Goal: Task Accomplishment & Management: Complete application form

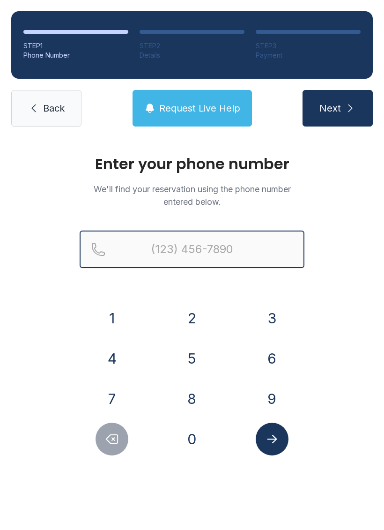
click at [177, 252] on input "Reservation phone number" at bounding box center [192, 250] width 225 height 38
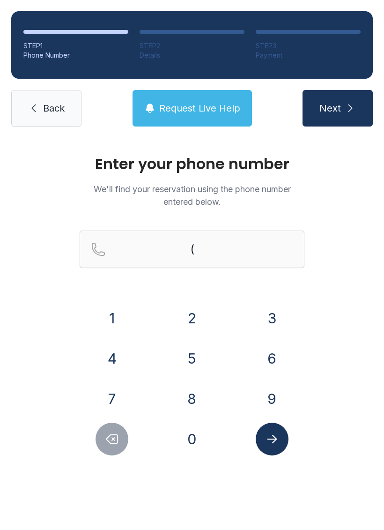
click at [114, 345] on button "4" at bounding box center [112, 358] width 33 height 33
click at [118, 392] on button "7" at bounding box center [112, 399] width 33 height 33
click at [271, 386] on button "9" at bounding box center [272, 399] width 33 height 33
click at [202, 360] on button "5" at bounding box center [192, 358] width 33 height 33
click at [268, 387] on button "9" at bounding box center [272, 399] width 33 height 33
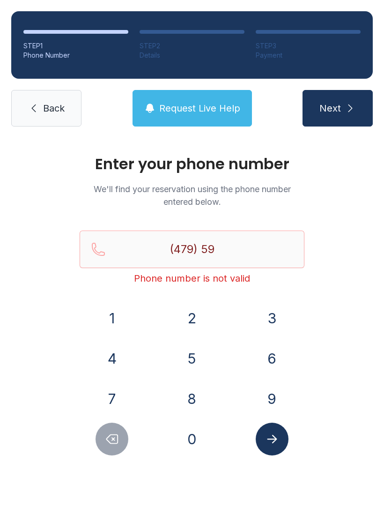
click at [271, 392] on button "9" at bounding box center [272, 399] width 33 height 33
click at [198, 396] on button "8" at bounding box center [192, 399] width 33 height 33
click at [196, 310] on button "2" at bounding box center [192, 318] width 33 height 33
click at [267, 350] on button "6" at bounding box center [272, 358] width 33 height 33
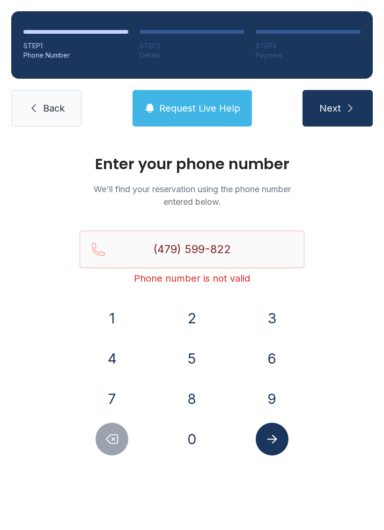
type input "[PHONE_NUMBER]"
click at [275, 434] on icon "Submit lookup form" at bounding box center [272, 439] width 14 height 14
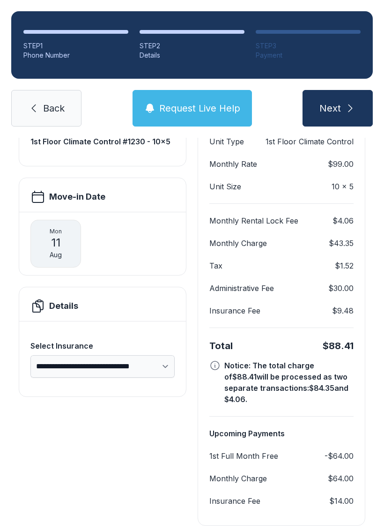
scroll to position [107, 0]
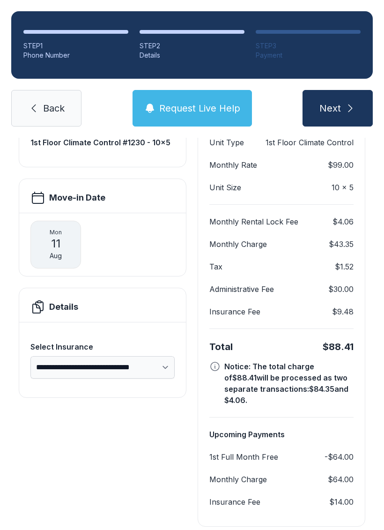
click at [50, 102] on span "Back" at bounding box center [54, 108] width 22 height 13
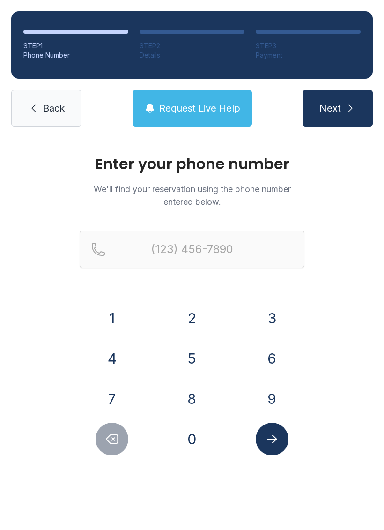
click at [54, 108] on span "Back" at bounding box center [54, 108] width 22 height 13
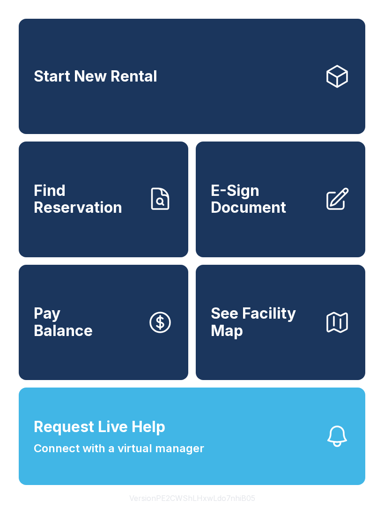
click at [69, 196] on span "Find Reservation" at bounding box center [87, 199] width 106 height 34
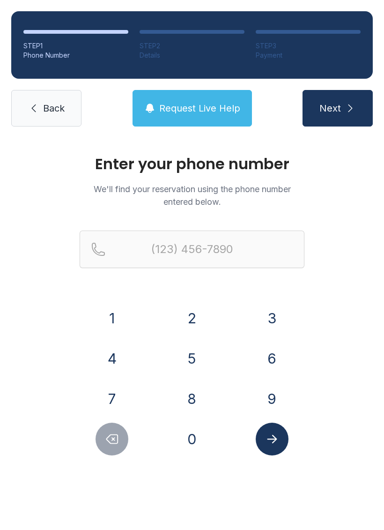
click at [119, 353] on button "4" at bounding box center [112, 358] width 33 height 33
click at [113, 387] on button "7" at bounding box center [112, 399] width 33 height 33
click at [276, 396] on button "9" at bounding box center [272, 399] width 33 height 33
click at [201, 356] on button "5" at bounding box center [192, 358] width 33 height 33
click at [272, 397] on button "9" at bounding box center [272, 399] width 33 height 33
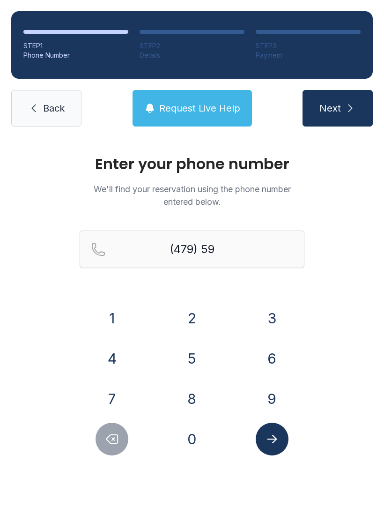
click at [272, 397] on button "9" at bounding box center [272, 399] width 33 height 33
click at [194, 391] on button "8" at bounding box center [192, 399] width 33 height 33
click at [188, 300] on form "(479) 599-8 1 2 3 4 5 6 7 8 9 0" at bounding box center [192, 343] width 225 height 225
click at [267, 364] on button "6" at bounding box center [272, 358] width 33 height 33
click at [110, 438] on icon "Delete number" at bounding box center [112, 439] width 14 height 14
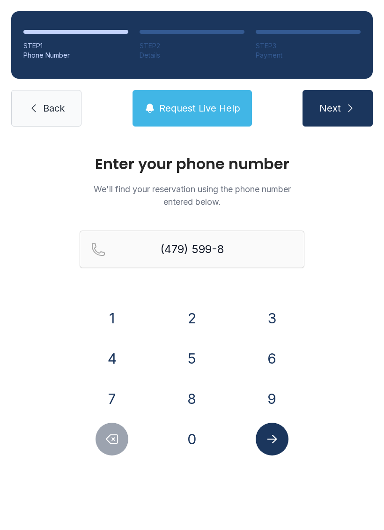
click at [192, 312] on button "2" at bounding box center [192, 318] width 33 height 33
click at [190, 318] on button "2" at bounding box center [192, 318] width 33 height 33
click at [262, 358] on button "6" at bounding box center [272, 358] width 33 height 33
type input "[PHONE_NUMBER]"
click at [265, 436] on icon "Submit lookup form" at bounding box center [272, 439] width 14 height 14
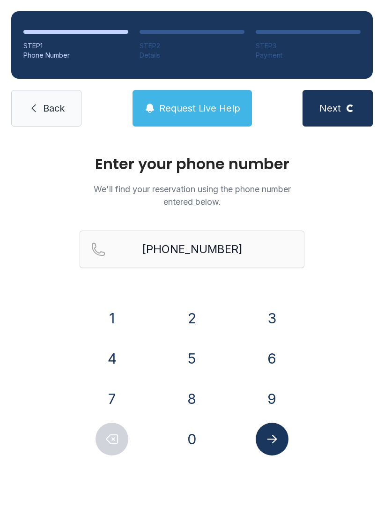
click at [286, 415] on div "9" at bounding box center [272, 399] width 65 height 33
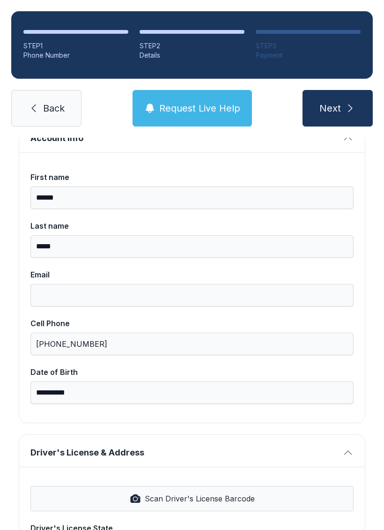
scroll to position [73, 0]
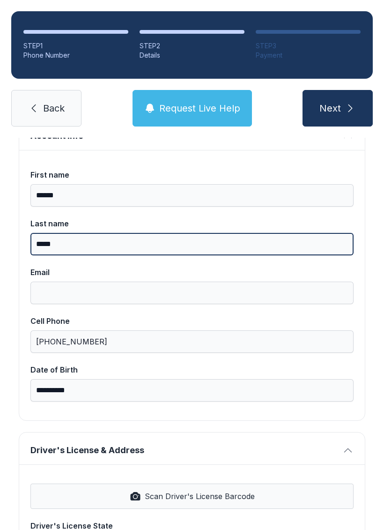
click at [49, 239] on input "*****" at bounding box center [192, 244] width 324 height 23
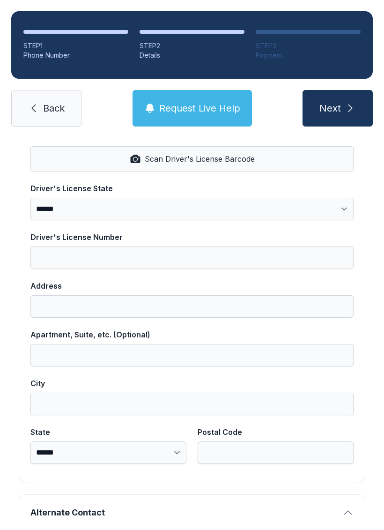
scroll to position [407, 0]
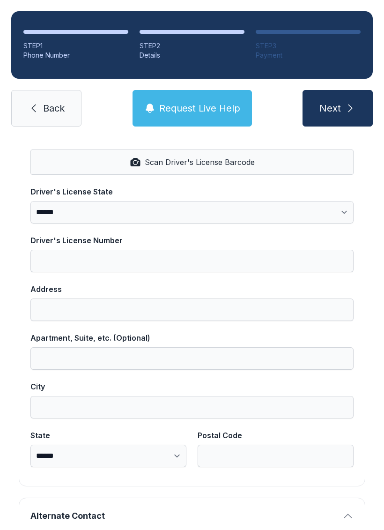
click at [164, 156] on button "Scan Driver's License Barcode" at bounding box center [192, 162] width 324 height 25
select select "**"
type input "*********"
type input "**********"
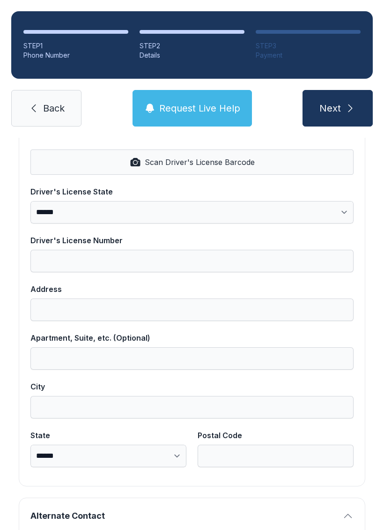
select select "**"
type input "*****"
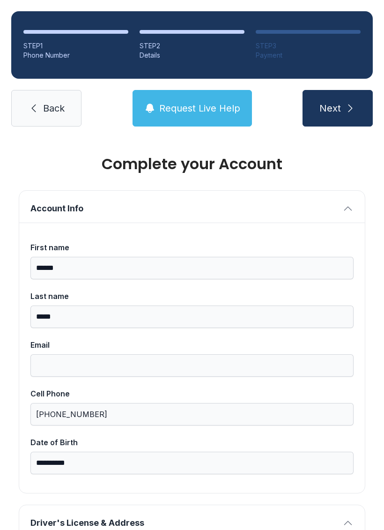
scroll to position [0, 0]
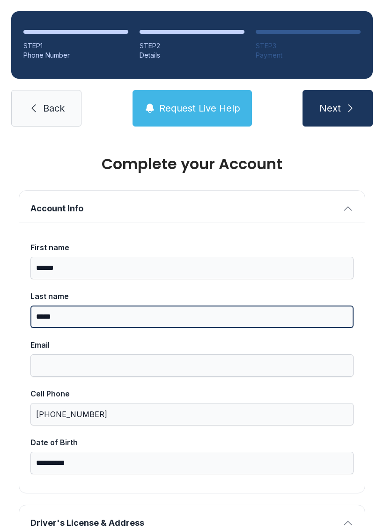
click at [53, 312] on input "*****" at bounding box center [192, 317] width 324 height 23
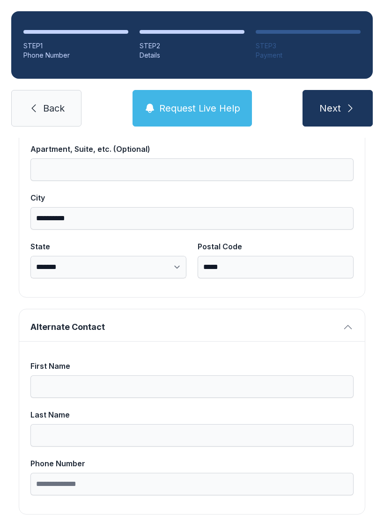
scroll to position [595, 0]
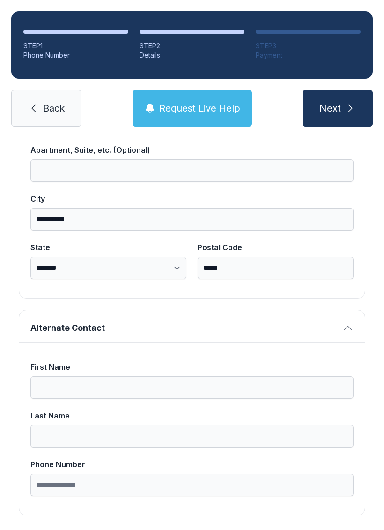
type input "*****"
click at [136, 369] on div "First Name" at bounding box center [192, 367] width 324 height 11
click at [136, 377] on input "First Name" at bounding box center [192, 388] width 324 height 23
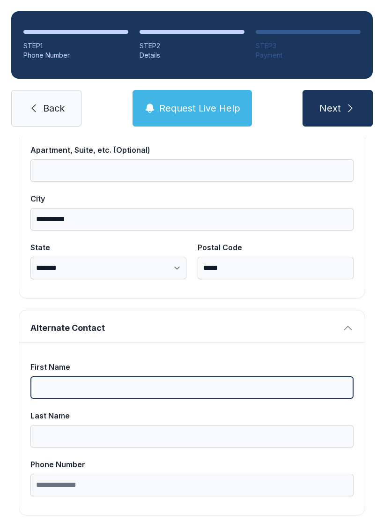
scroll to position [23, 0]
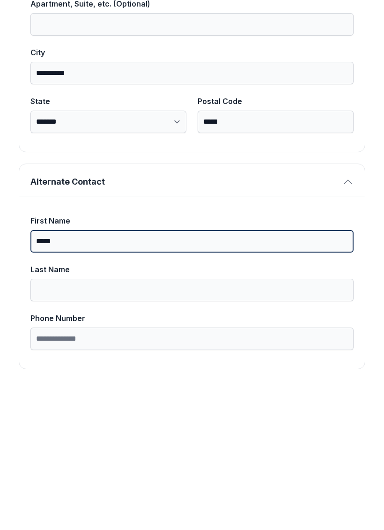
type input "*****"
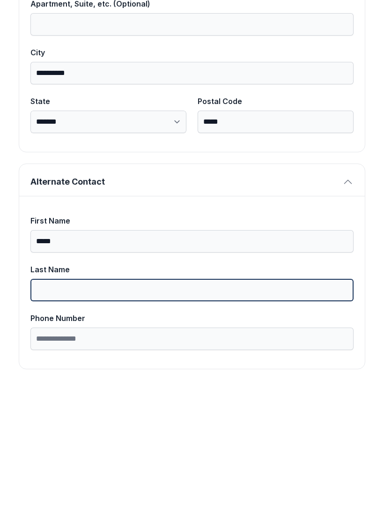
click at [115, 425] on input "Last Name" at bounding box center [192, 436] width 324 height 23
type input "*****"
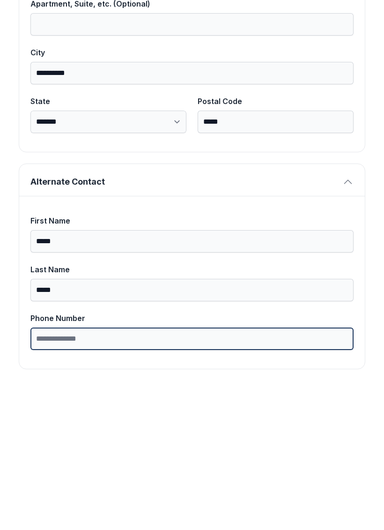
click at [115, 474] on input "Phone Number" at bounding box center [192, 485] width 324 height 23
type input "**********"
click at [338, 90] on button "Next" at bounding box center [338, 108] width 70 height 37
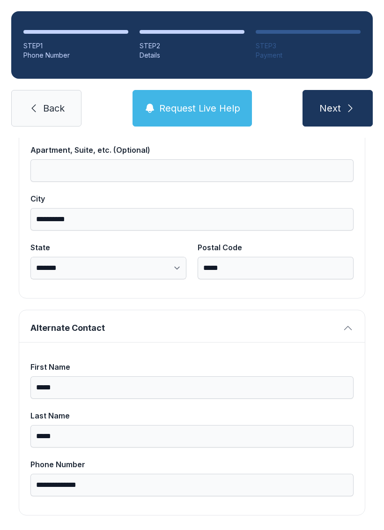
scroll to position [20, 0]
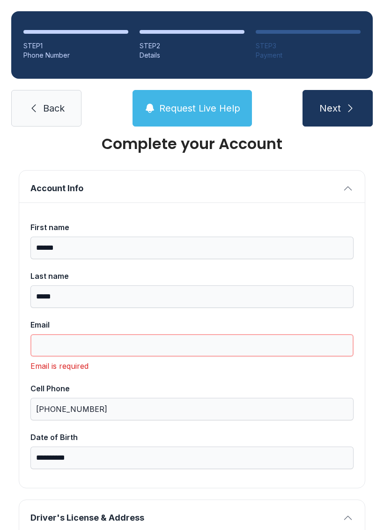
click at [125, 335] on input "Email" at bounding box center [192, 345] width 324 height 23
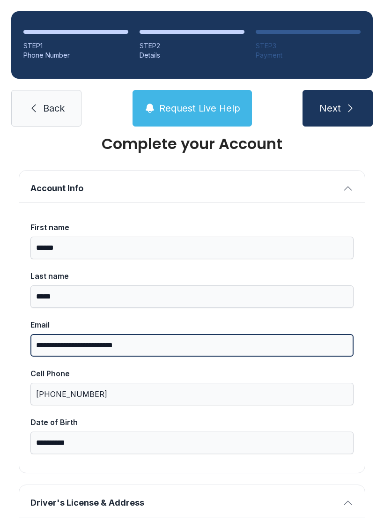
type input "**********"
click at [338, 108] on button "Next" at bounding box center [338, 108] width 70 height 37
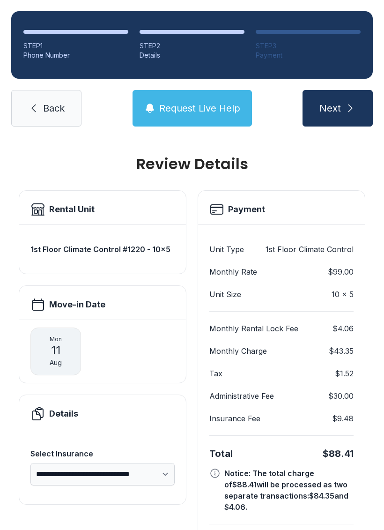
scroll to position [0, 0]
click at [49, 101] on link "Back" at bounding box center [46, 108] width 70 height 37
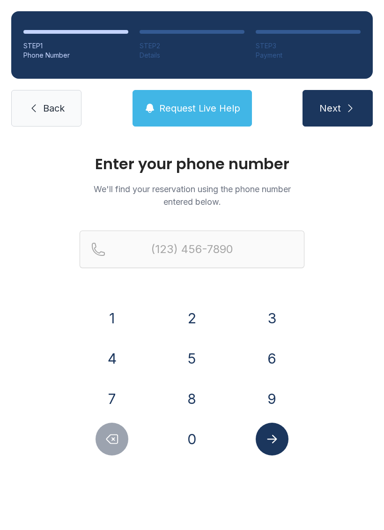
click at [47, 100] on link "Back" at bounding box center [46, 108] width 70 height 37
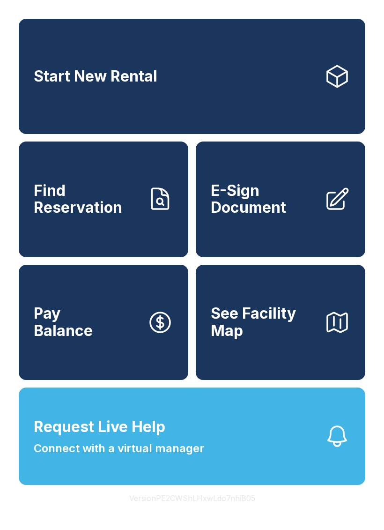
click at [270, 217] on span "E-Sign Document" at bounding box center [264, 199] width 106 height 34
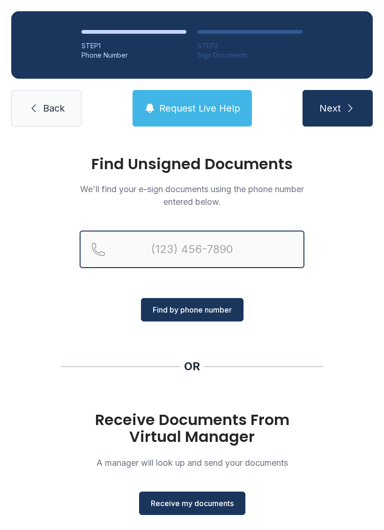
click at [210, 231] on input "Reservation phone number" at bounding box center [192, 250] width 225 height 38
type input "("
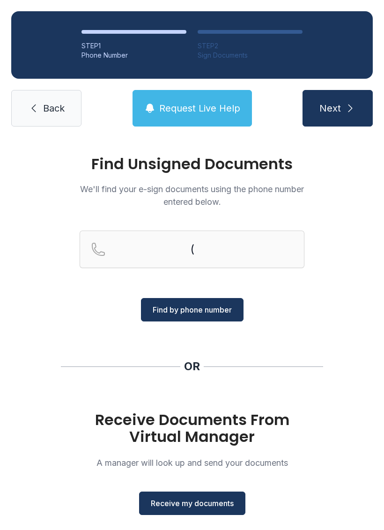
click at [350, 298] on div "Find Unsigned Documents We'll find your e-sign documents using the phone number…" at bounding box center [192, 345] width 384 height 415
click at [218, 499] on span "Receive my documents" at bounding box center [192, 503] width 83 height 11
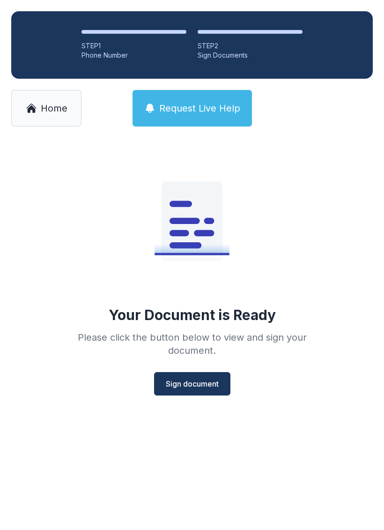
click at [196, 374] on button "Sign document" at bounding box center [192, 383] width 76 height 23
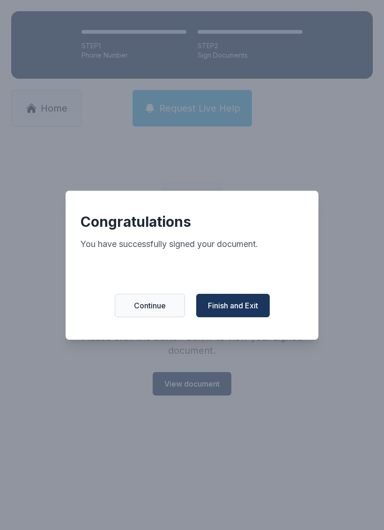
click at [231, 311] on span "Finish and Exit" at bounding box center [233, 305] width 50 height 11
